Goal: Task Accomplishment & Management: Manage account settings

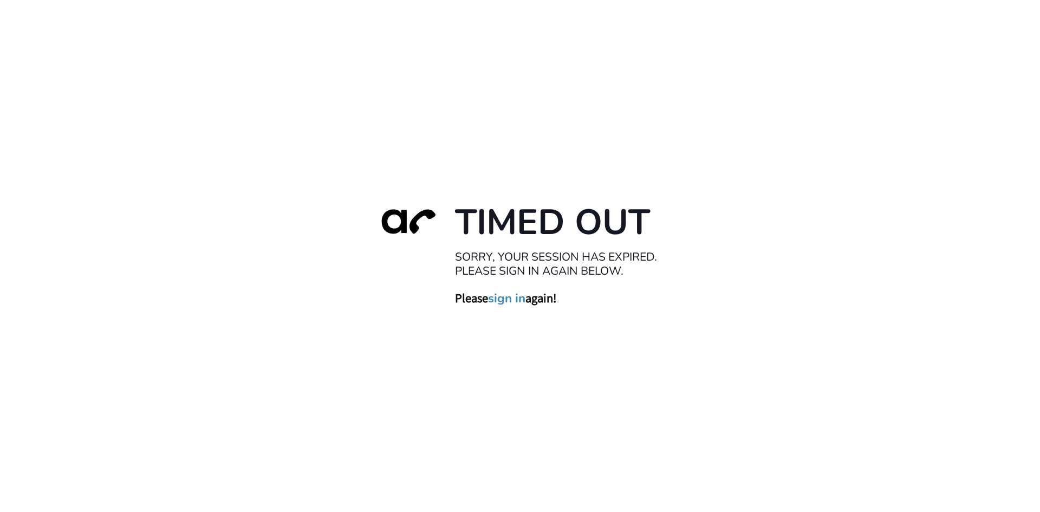
click at [505, 302] on link "sign in" at bounding box center [506, 297] width 37 height 15
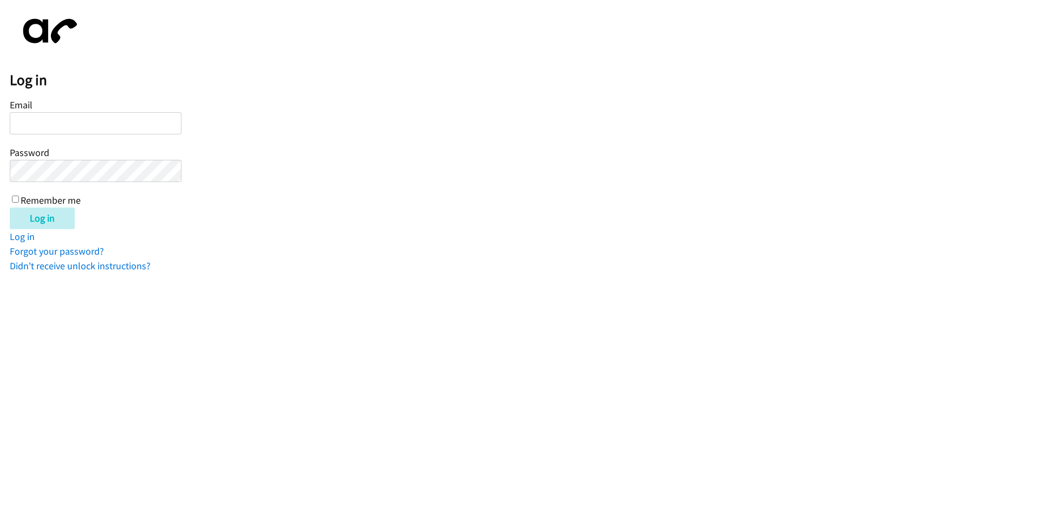
click at [45, 120] on input "Email" at bounding box center [96, 123] width 172 height 22
type input "[EMAIL_ADDRESS][DOMAIN_NAME]"
click at [16, 200] on input "Remember me" at bounding box center [15, 198] width 7 height 7
checkbox input "true"
click at [29, 214] on input "Log in" at bounding box center [42, 218] width 65 height 22
